Goal: Information Seeking & Learning: Learn about a topic

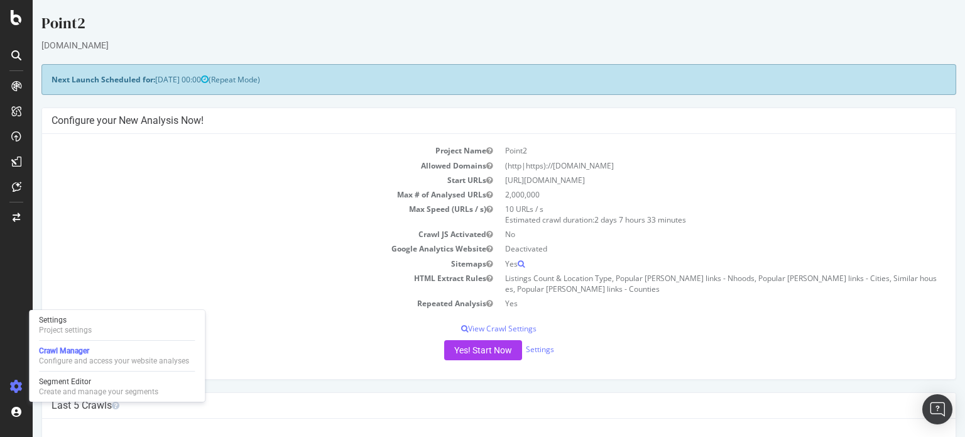
click at [193, 82] on span "[DATE] 00:00" at bounding box center [181, 79] width 53 height 11
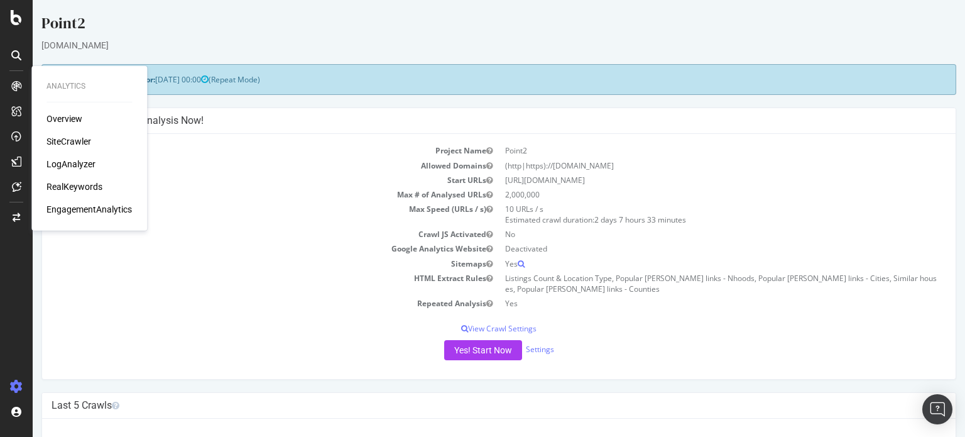
click at [70, 173] on div "Overview SiteCrawler LogAnalyzer RealKeywords EngagementAnalytics" at bounding box center [88, 163] width 85 height 103
click at [75, 165] on div "LogAnalyzer" at bounding box center [70, 164] width 49 height 13
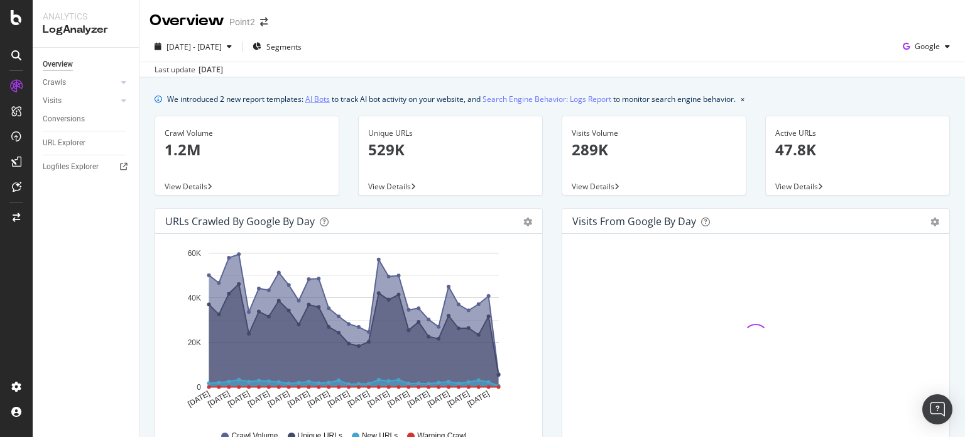
click at [317, 97] on link "AI Bots" at bounding box center [317, 98] width 25 height 13
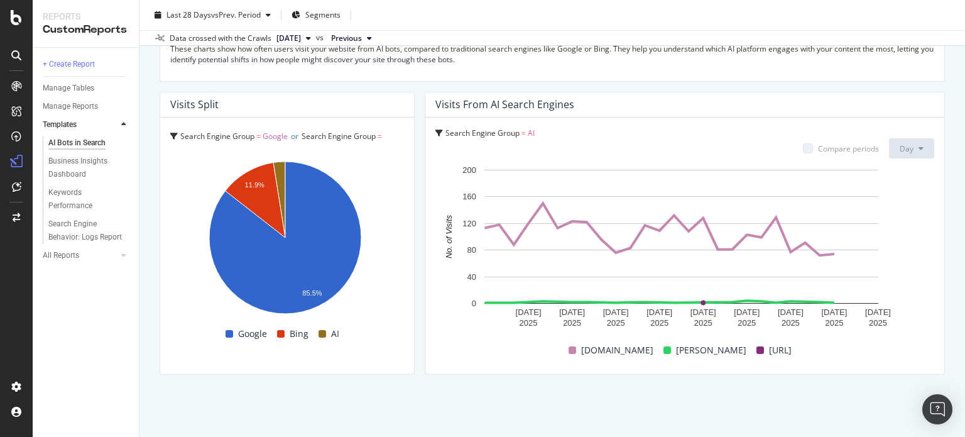
scroll to position [2187, 0]
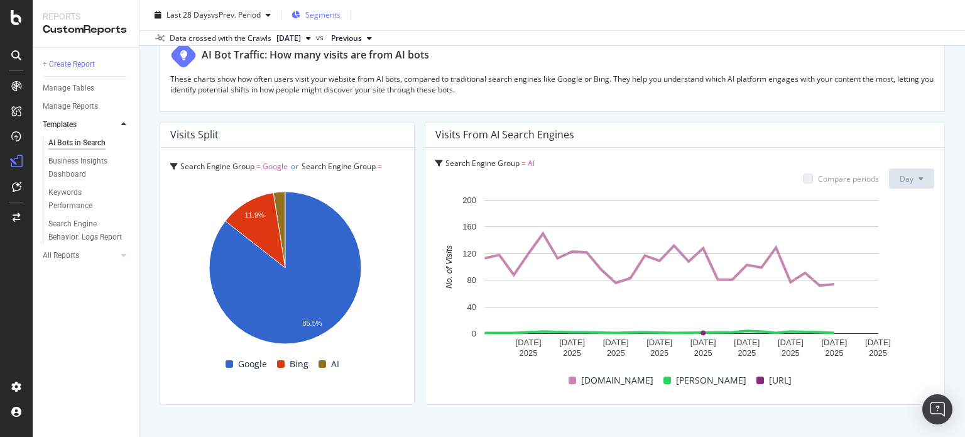
click at [324, 14] on span "Segments" at bounding box center [322, 14] width 35 height 11
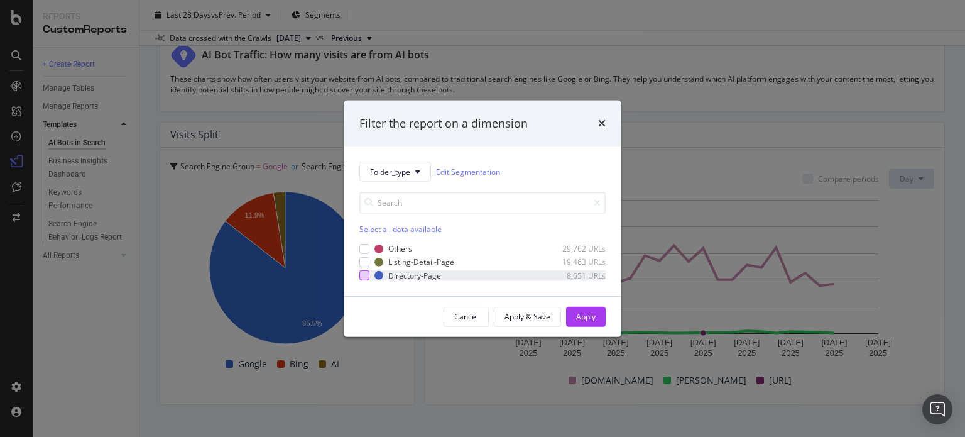
click at [364, 278] on div "modal" at bounding box center [364, 275] width 10 height 10
click at [580, 316] on div "Apply" at bounding box center [585, 316] width 19 height 11
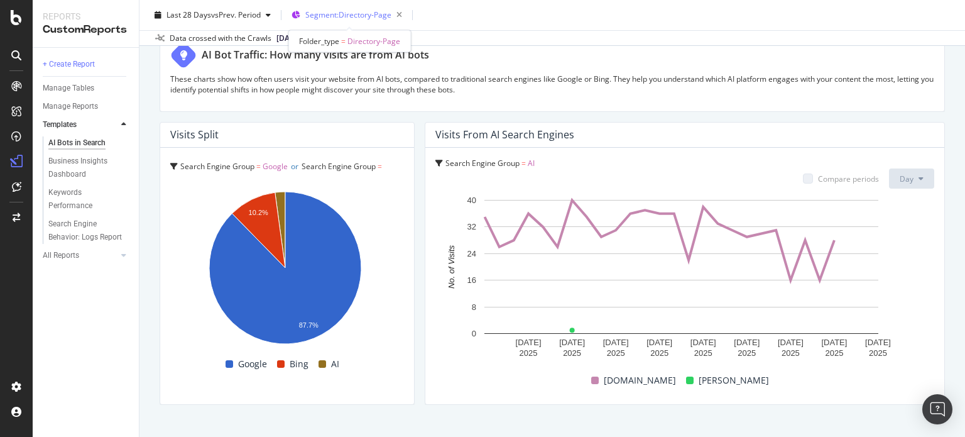
click at [348, 6] on div "Segment: Directory-Page" at bounding box center [356, 15] width 102 height 18
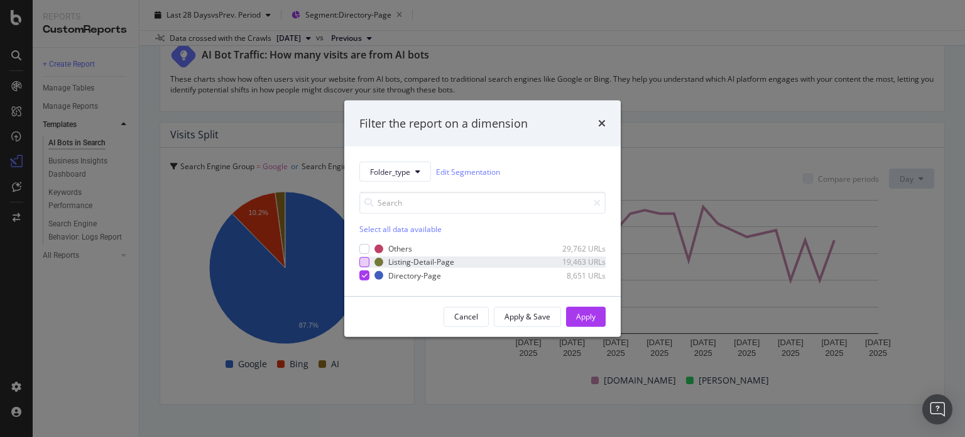
click at [362, 261] on div "modal" at bounding box center [364, 262] width 10 height 10
click at [362, 272] on icon "modal" at bounding box center [365, 275] width 6 height 6
click at [591, 324] on div "Apply" at bounding box center [585, 316] width 19 height 19
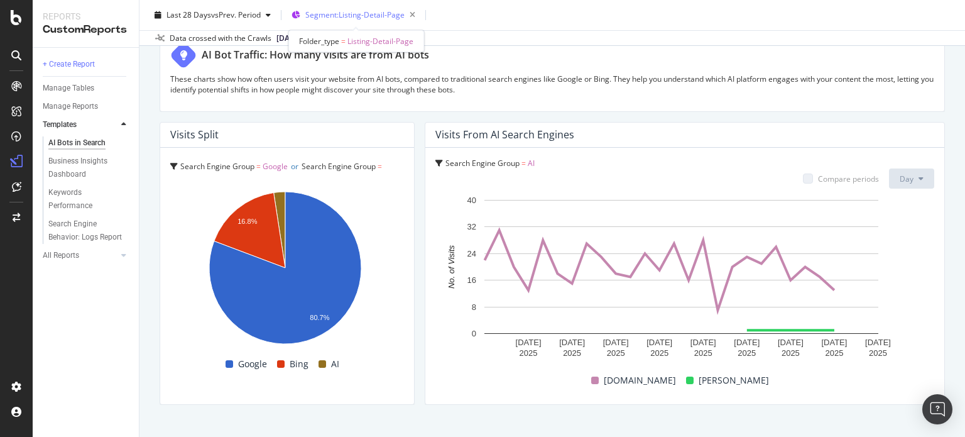
click at [376, 19] on span "Segment: Listing-Detail-Page" at bounding box center [354, 14] width 99 height 11
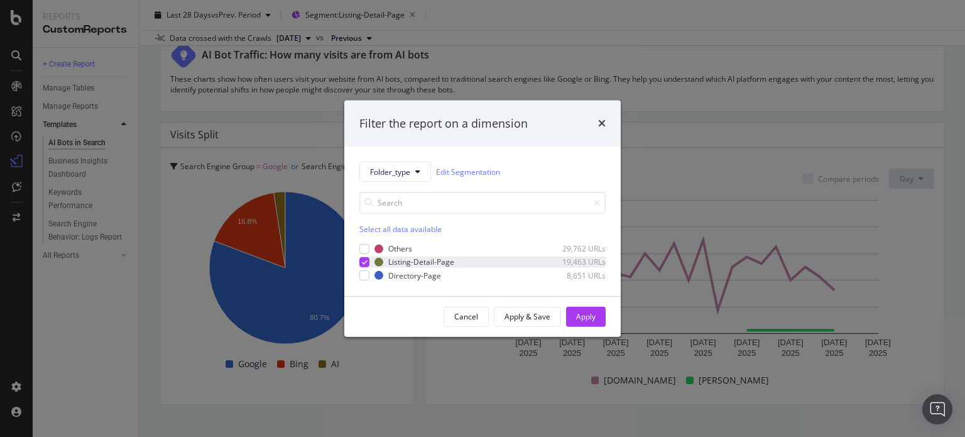
click at [362, 262] on icon "modal" at bounding box center [365, 262] width 6 height 6
click at [361, 249] on div "modal" at bounding box center [364, 249] width 10 height 10
click at [359, 248] on div "modal" at bounding box center [364, 249] width 10 height 10
click at [397, 172] on span "Folder_type" at bounding box center [390, 171] width 40 height 11
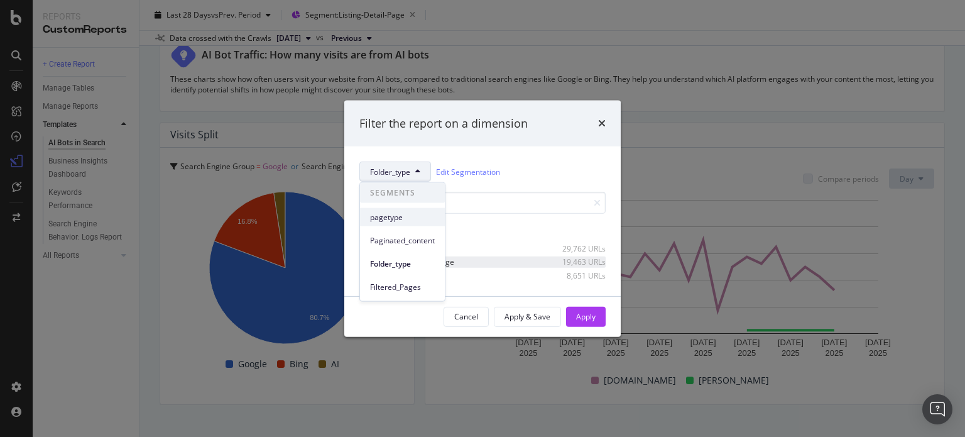
click at [398, 222] on span "pagetype" at bounding box center [402, 216] width 65 height 11
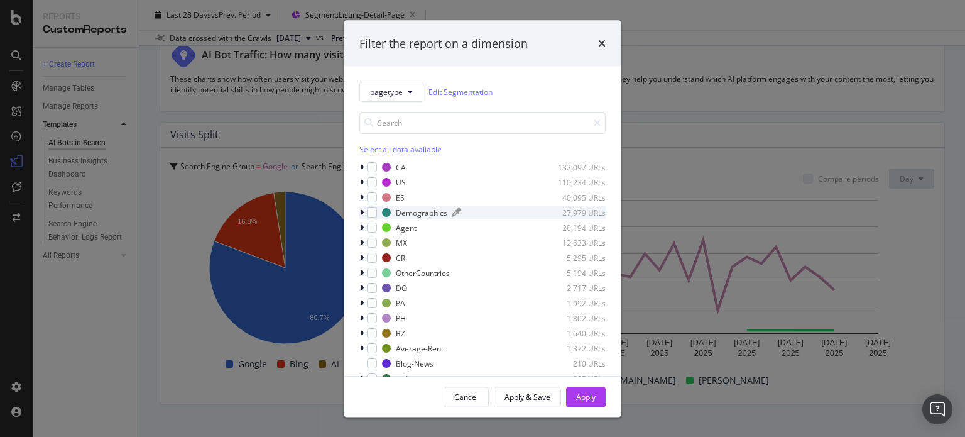
click at [411, 216] on div "Demographics" at bounding box center [422, 212] width 52 height 11
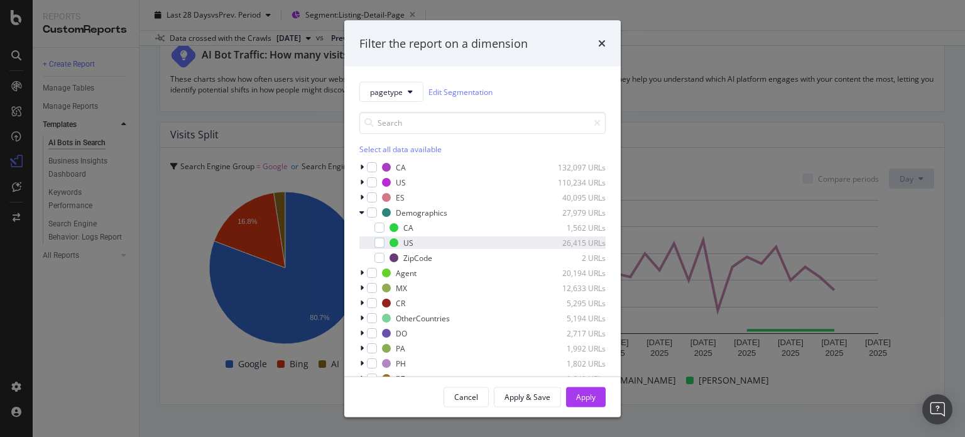
click at [373, 244] on div "modal" at bounding box center [371, 242] width 8 height 13
click at [589, 395] on div "Apply" at bounding box center [585, 396] width 19 height 11
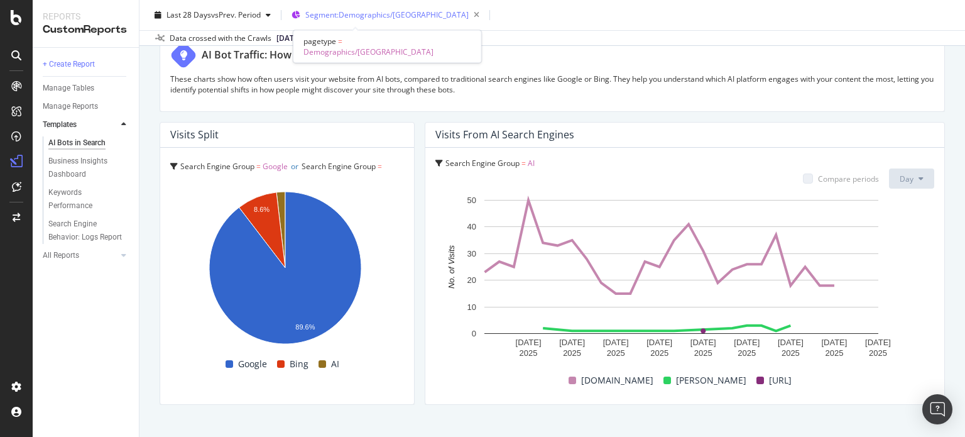
click at [354, 22] on div "Segment: Demographics/[GEOGRAPHIC_DATA]" at bounding box center [394, 15] width 179 height 18
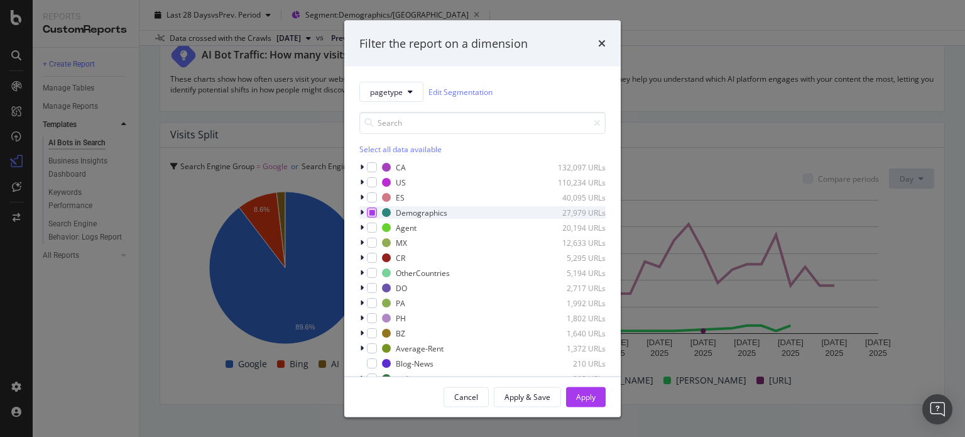
click at [369, 210] on icon "modal" at bounding box center [372, 212] width 6 height 6
click at [585, 394] on div "Apply" at bounding box center [585, 396] width 19 height 11
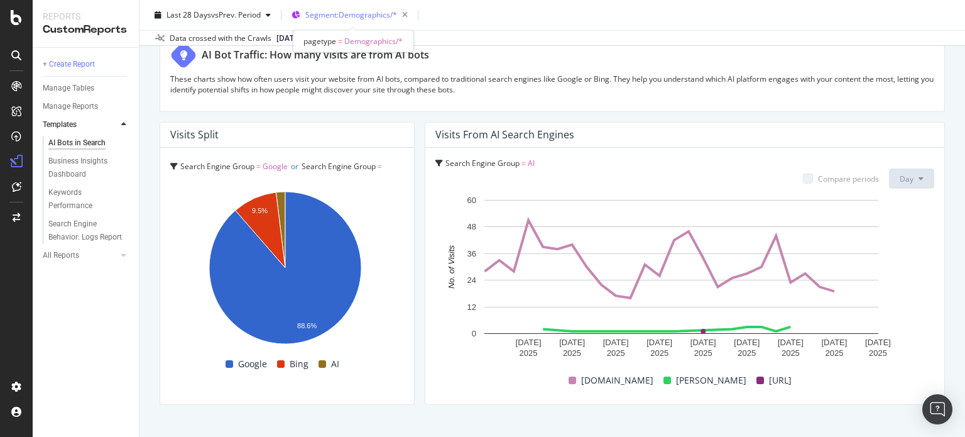
click at [346, 18] on span "Segment: Demographics/*" at bounding box center [351, 14] width 92 height 11
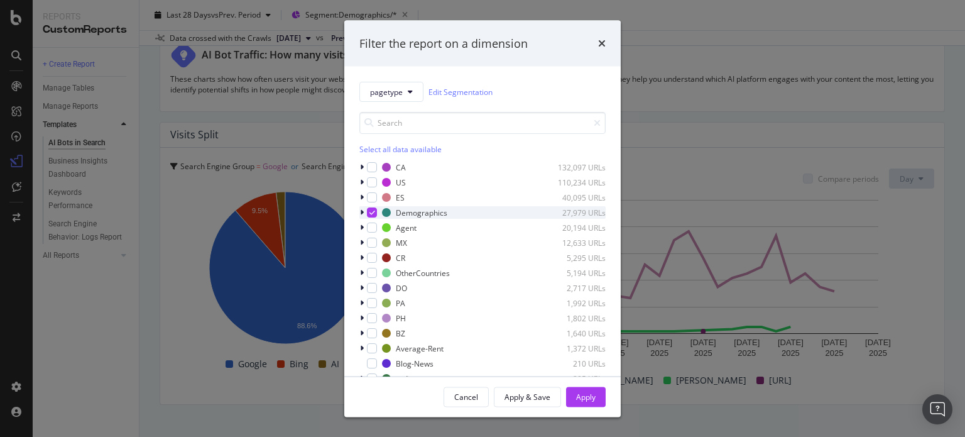
click at [376, 213] on div "modal" at bounding box center [372, 212] width 10 height 10
click at [463, 400] on div "Cancel" at bounding box center [466, 396] width 24 height 11
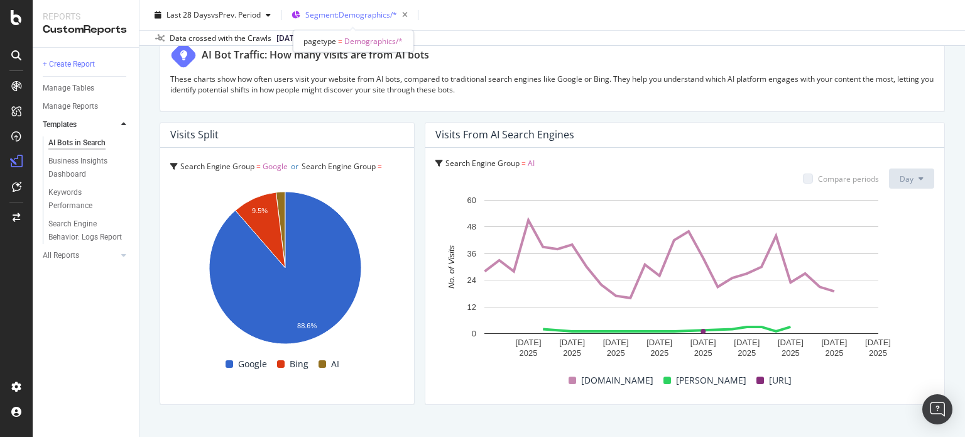
click at [364, 20] on div "Segment: Demographics/*" at bounding box center [358, 15] width 107 height 18
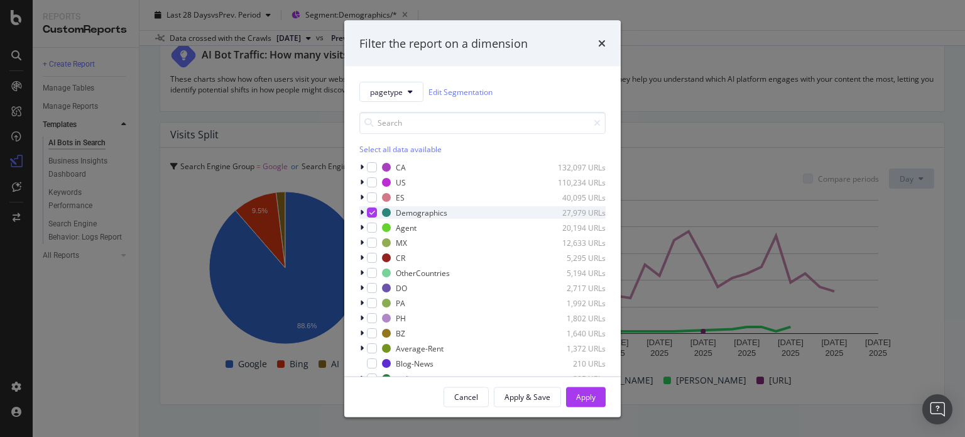
click at [374, 216] on div "modal" at bounding box center [372, 212] width 10 height 10
click at [372, 228] on div "modal" at bounding box center [372, 227] width 10 height 10
click at [579, 389] on div "Apply" at bounding box center [585, 396] width 19 height 19
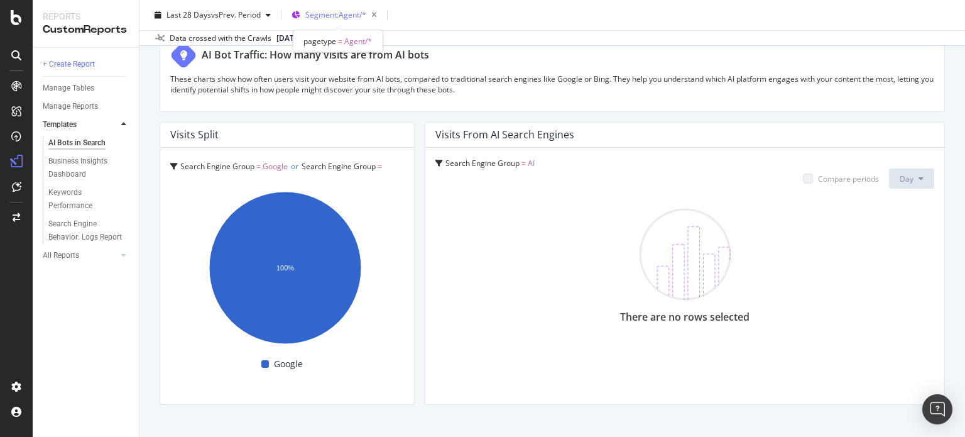
click at [344, 11] on span "Segment: Agent/*" at bounding box center [335, 14] width 61 height 11
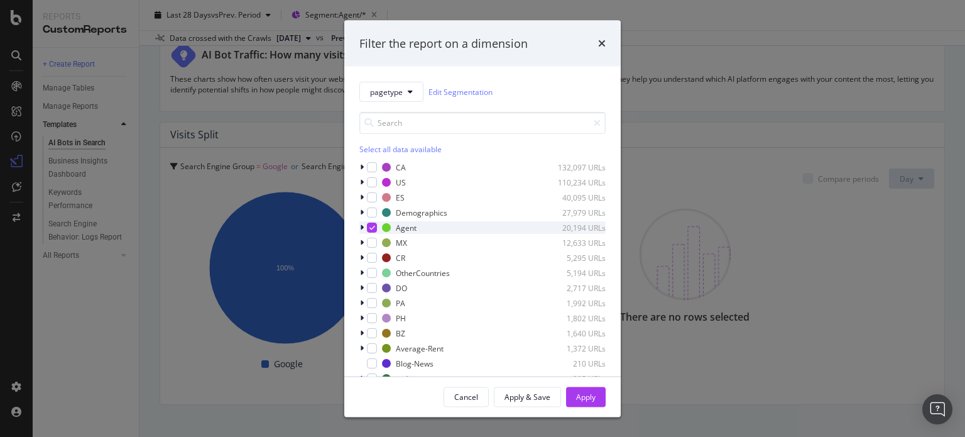
click at [369, 228] on icon "modal" at bounding box center [372, 227] width 6 height 6
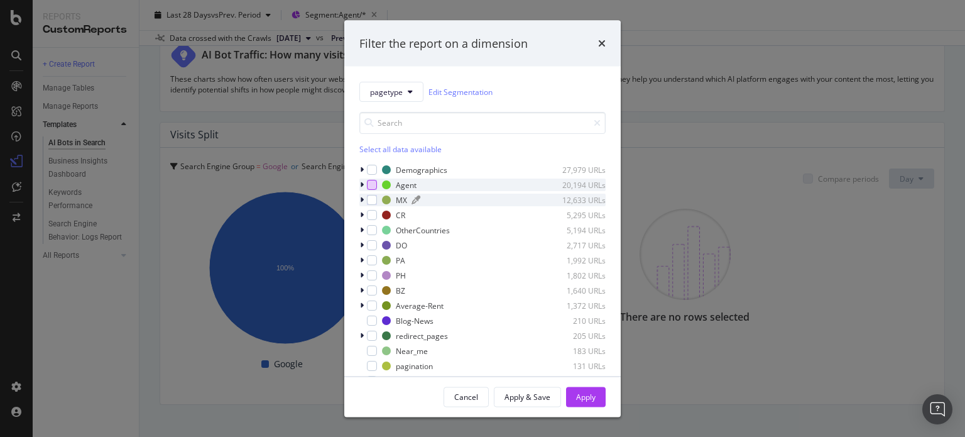
scroll to position [47, 0]
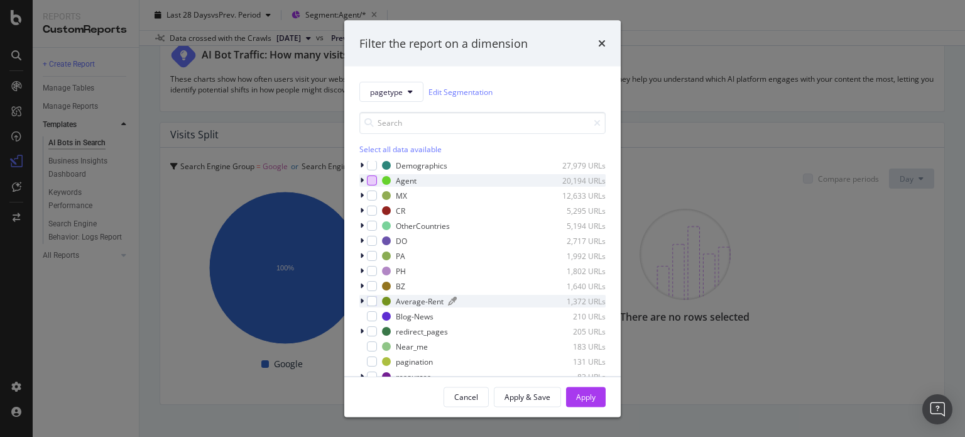
click at [402, 301] on div "Average-Rent" at bounding box center [420, 300] width 48 height 11
click at [378, 315] on div "modal" at bounding box center [379, 316] width 10 height 10
click at [594, 396] on div "Apply" at bounding box center [585, 396] width 19 height 11
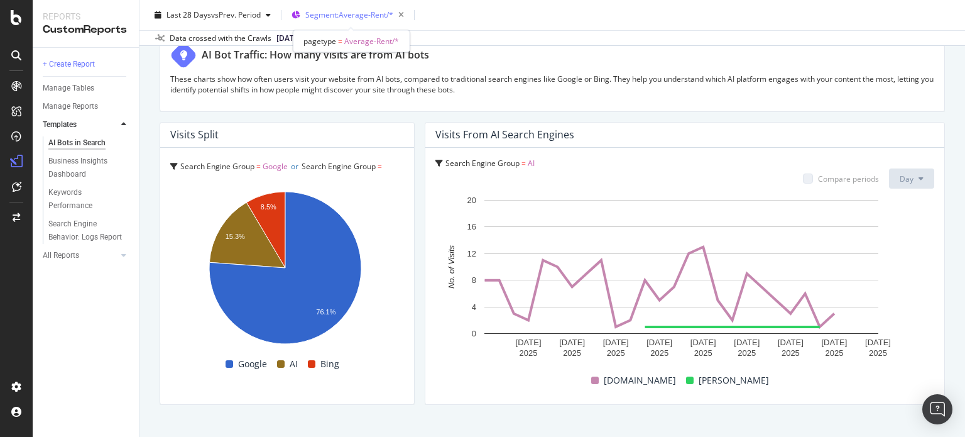
click at [344, 13] on span "Segment: Average-Rent/*" at bounding box center [349, 14] width 88 height 11
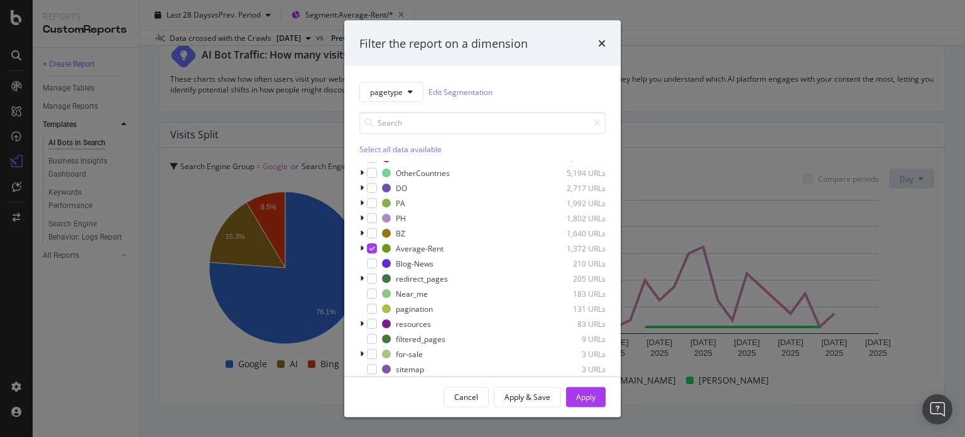
scroll to position [101, 0]
click at [369, 296] on div "modal" at bounding box center [372, 293] width 10 height 10
click at [369, 246] on icon "modal" at bounding box center [372, 247] width 6 height 6
click at [573, 392] on button "Apply" at bounding box center [586, 396] width 40 height 20
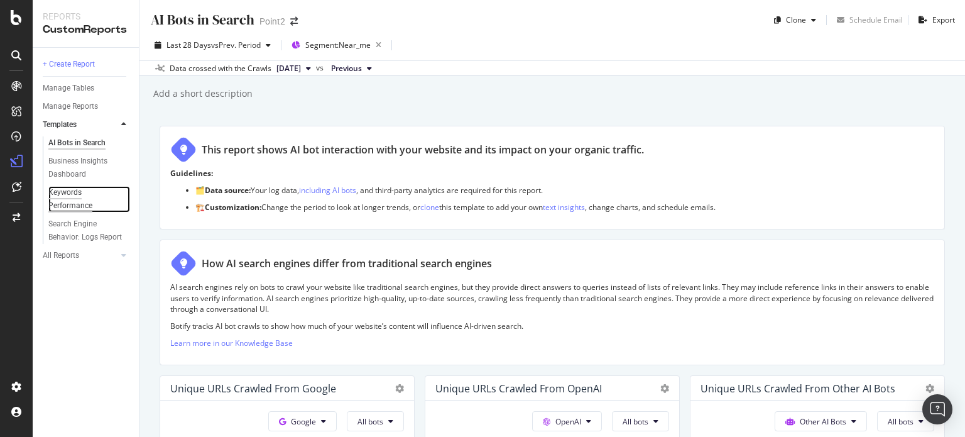
click at [57, 198] on div "Keywords Performance" at bounding box center [83, 199] width 70 height 26
